Goal: Transaction & Acquisition: Purchase product/service

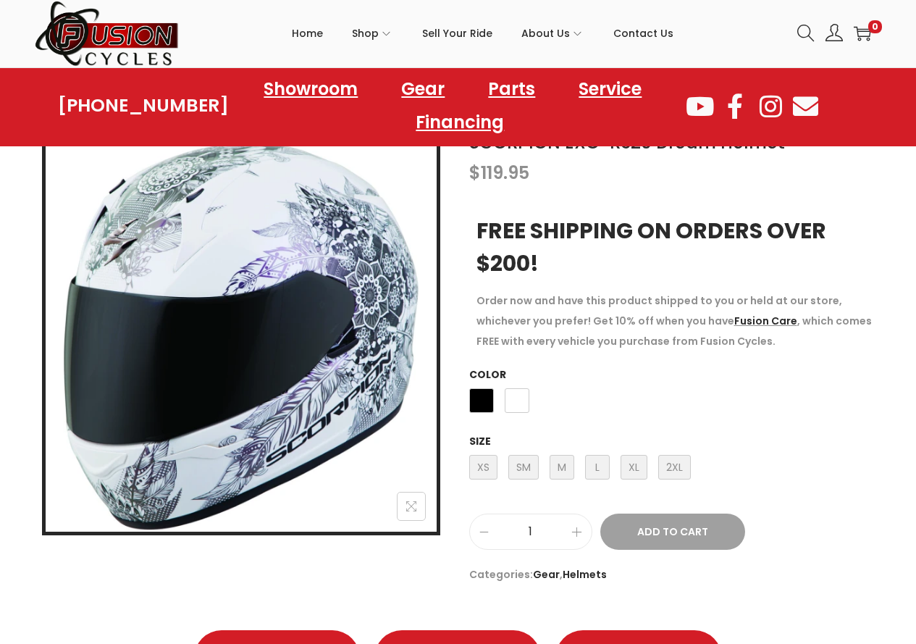
scroll to position [145, 0]
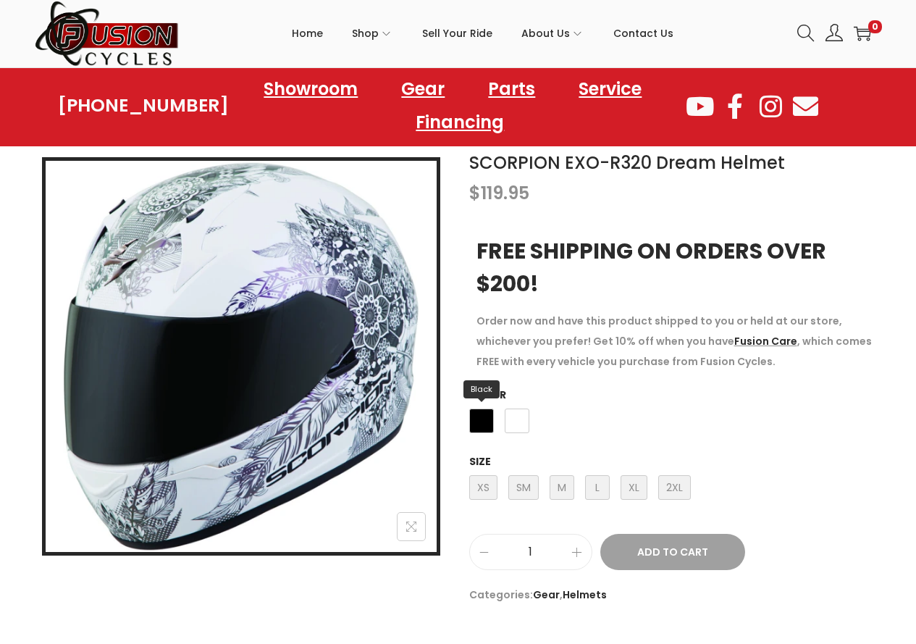
click at [486, 426] on span "Black" at bounding box center [481, 420] width 25 height 25
click at [586, 493] on span "L Large" at bounding box center [597, 487] width 25 height 25
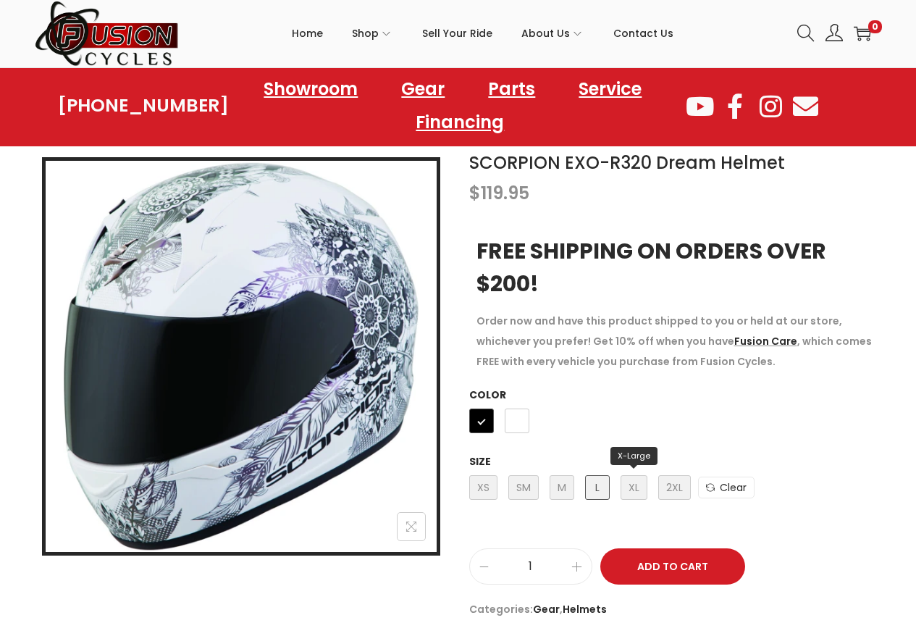
click at [626, 491] on span "XL X-Large" at bounding box center [633, 487] width 27 height 25
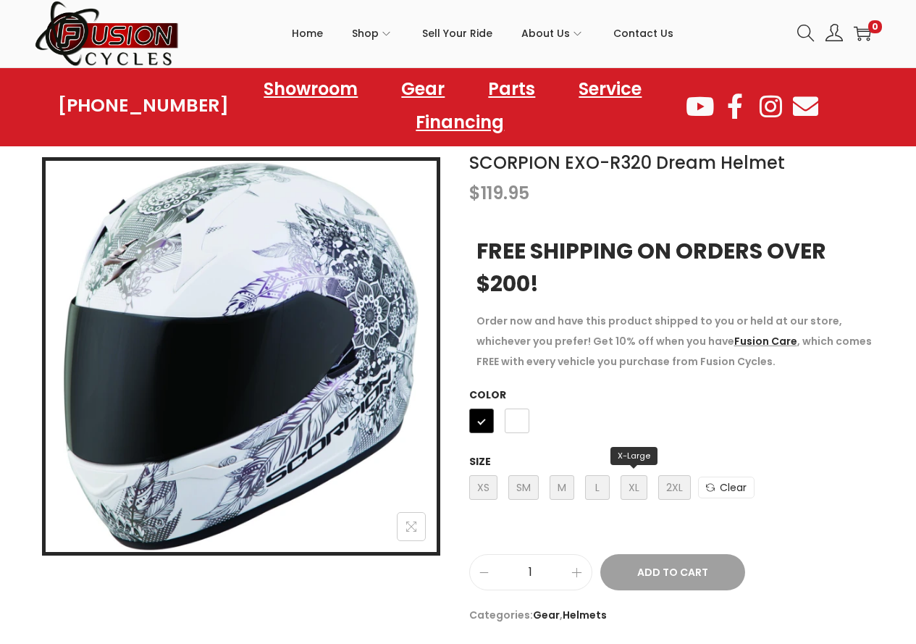
click at [626, 491] on span "XL X-Large" at bounding box center [633, 487] width 27 height 25
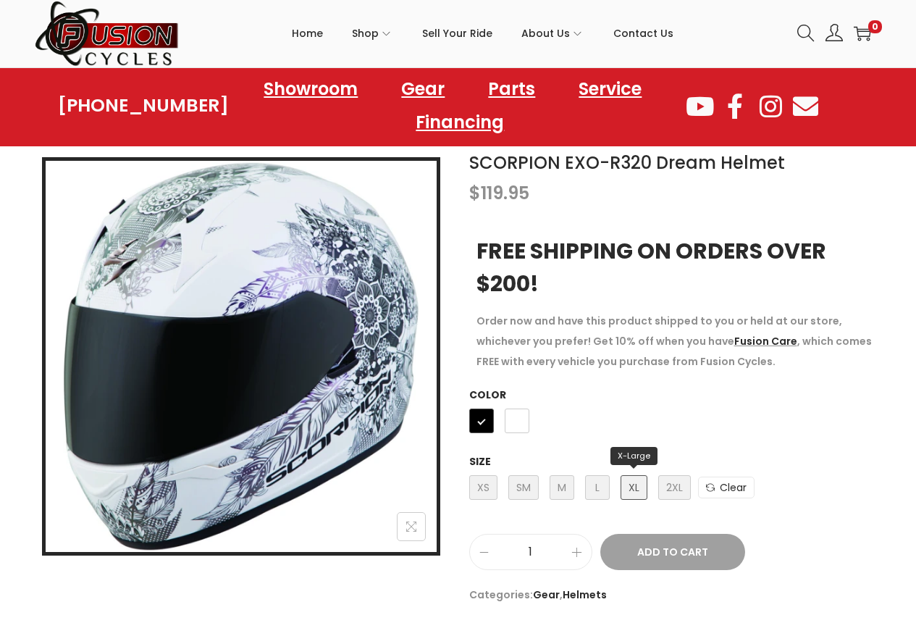
click at [626, 491] on span "XL X-Large" at bounding box center [633, 487] width 27 height 25
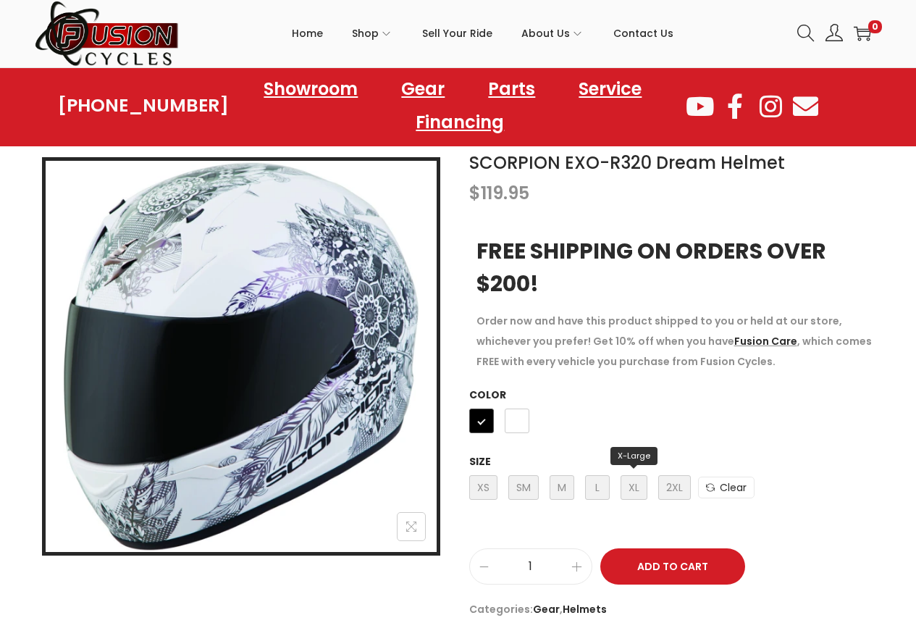
click at [626, 491] on span "XL X-Large" at bounding box center [633, 487] width 27 height 25
